Goal: Navigation & Orientation: Find specific page/section

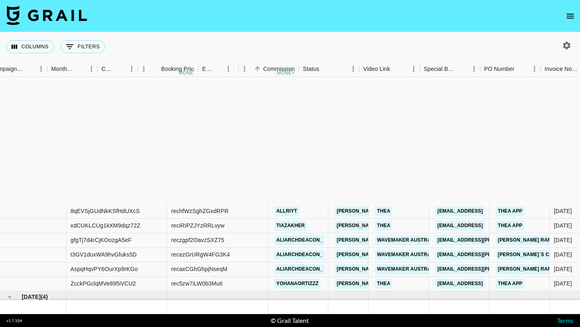
scroll to position [162, 502]
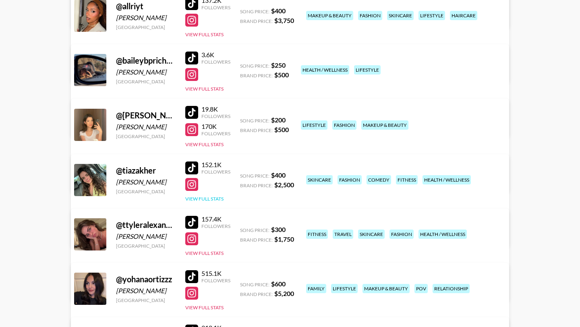
scroll to position [182, 0]
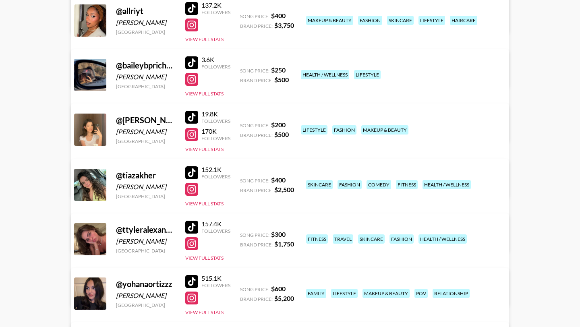
click at [190, 247] on div at bounding box center [191, 243] width 13 height 13
click at [192, 225] on div at bounding box center [191, 227] width 13 height 13
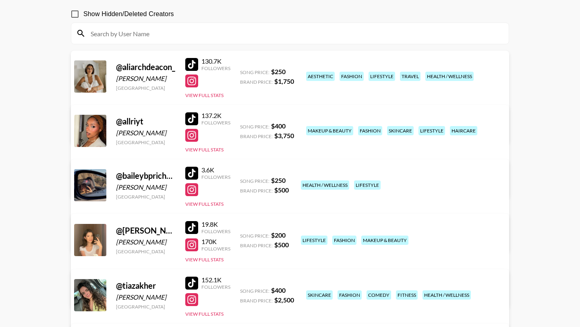
scroll to position [25, 0]
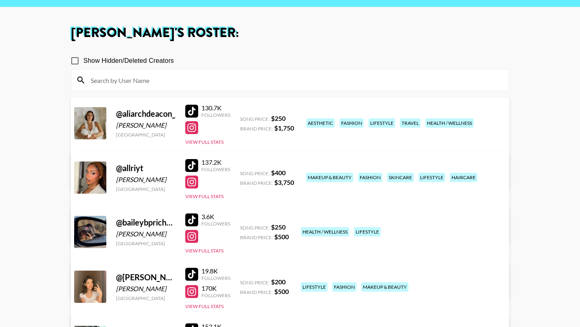
click at [193, 108] on div at bounding box center [191, 111] width 13 height 13
click at [192, 127] on div at bounding box center [191, 127] width 13 height 13
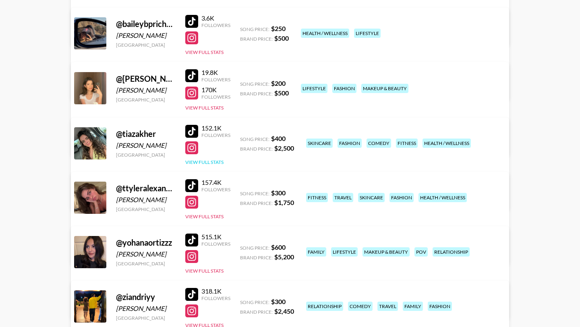
scroll to position [232, 0]
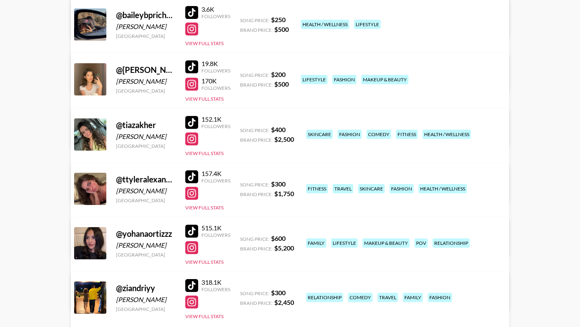
click at [193, 175] on div at bounding box center [191, 176] width 13 height 13
click at [192, 196] on div at bounding box center [191, 193] width 13 height 13
click at [191, 229] on div at bounding box center [191, 231] width 13 height 13
click at [201, 240] on div "515.1K Followers View Full Stats" at bounding box center [207, 243] width 45 height 45
click at [194, 248] on div at bounding box center [191, 247] width 13 height 13
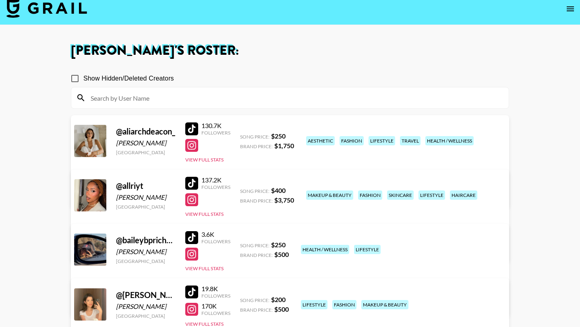
scroll to position [0, 0]
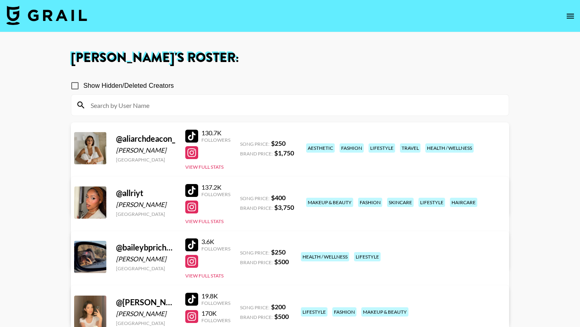
click at [188, 134] on div at bounding box center [191, 136] width 13 height 13
click at [195, 152] on div at bounding box center [191, 152] width 13 height 13
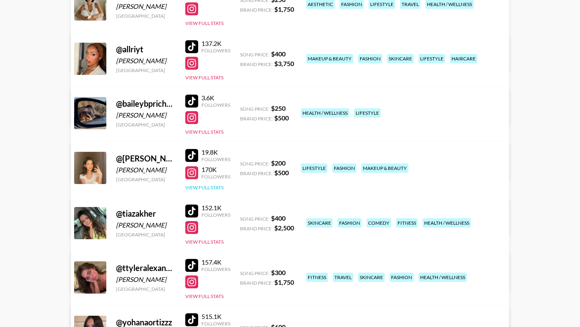
scroll to position [179, 0]
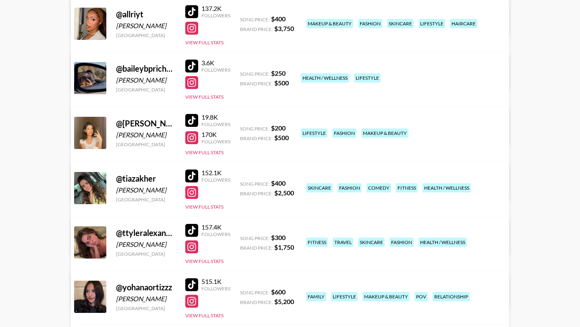
click at [195, 230] on div at bounding box center [191, 230] width 13 height 13
click at [193, 249] on div at bounding box center [191, 246] width 13 height 13
